Goal: Information Seeking & Learning: Learn about a topic

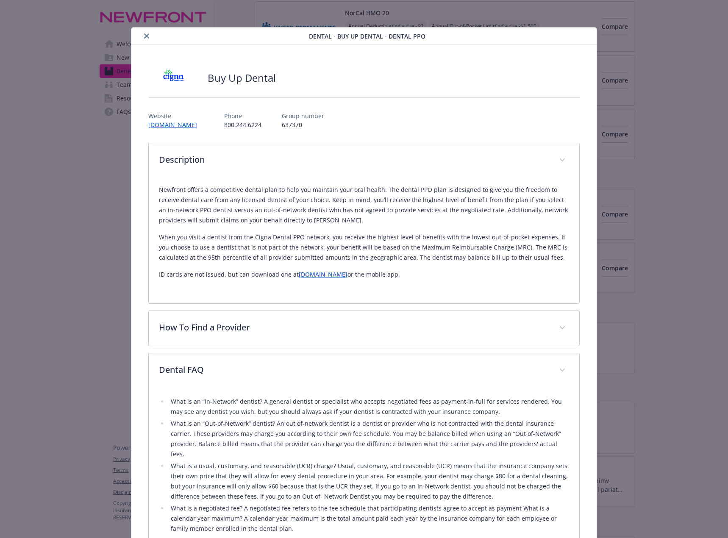
click at [147, 35] on icon "close" at bounding box center [146, 35] width 5 height 5
